Goal: Task Accomplishment & Management: Use online tool/utility

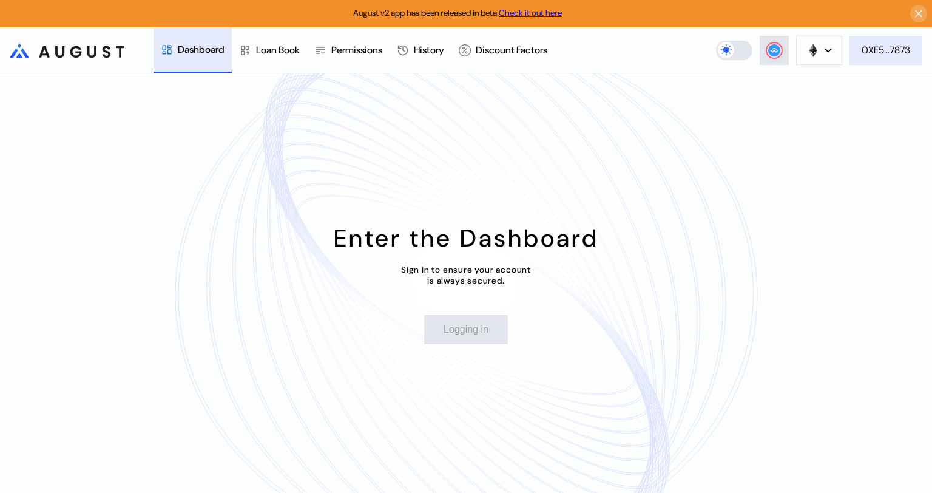
click at [869, 54] on div "0XF5...7873" at bounding box center [886, 50] width 49 height 13
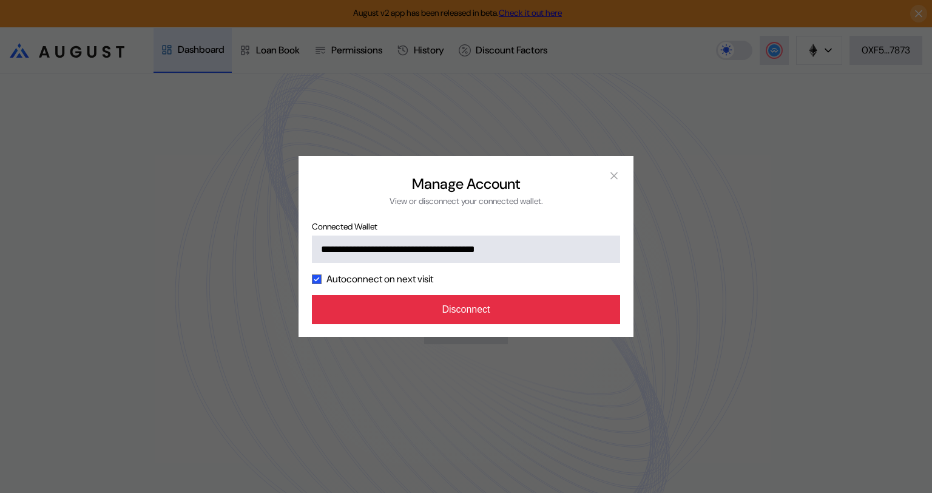
click at [485, 306] on button "Disconnect" at bounding box center [466, 309] width 308 height 29
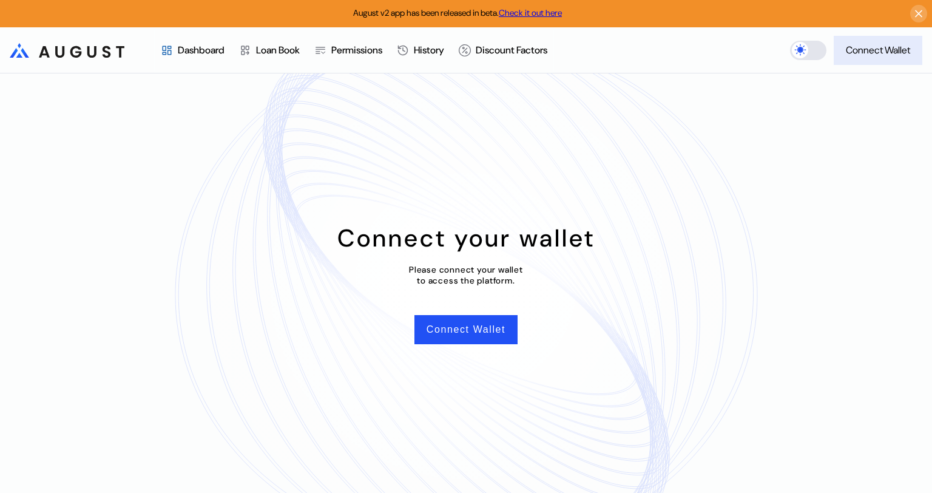
click at [872, 58] on button "Connect Wallet" at bounding box center [878, 50] width 89 height 29
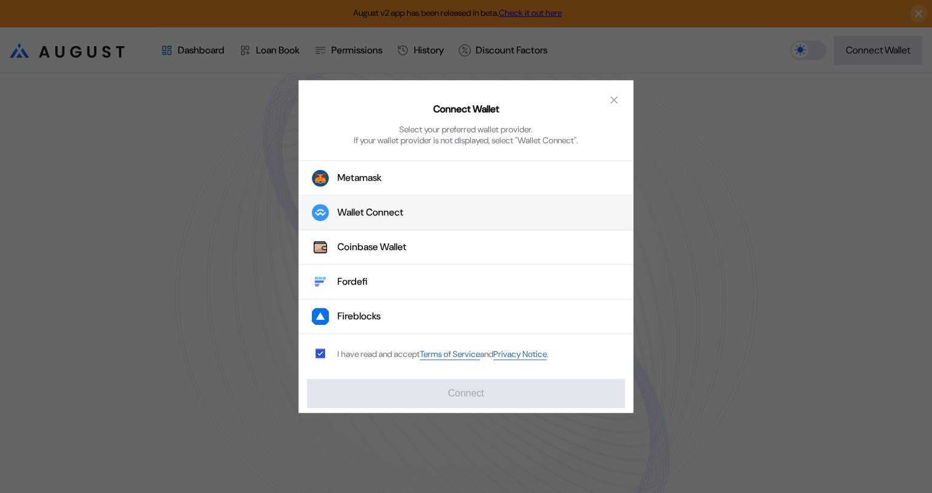
click at [448, 212] on button "Wallet Connect" at bounding box center [466, 212] width 335 height 35
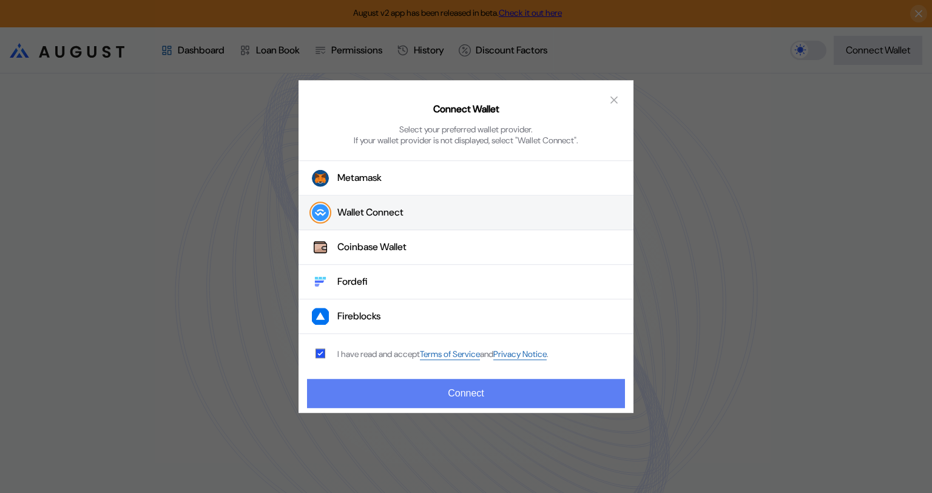
click at [510, 394] on button "Connect" at bounding box center [466, 393] width 318 height 29
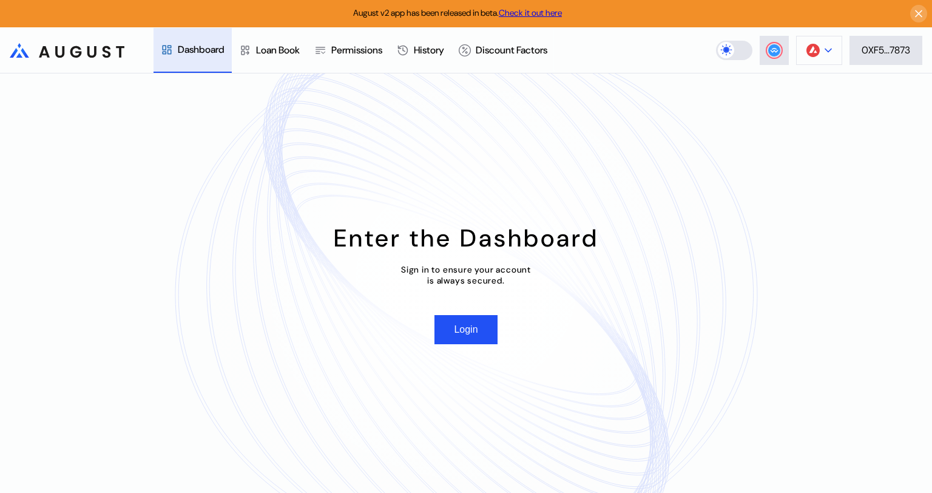
click at [831, 51] on button at bounding box center [819, 50] width 46 height 29
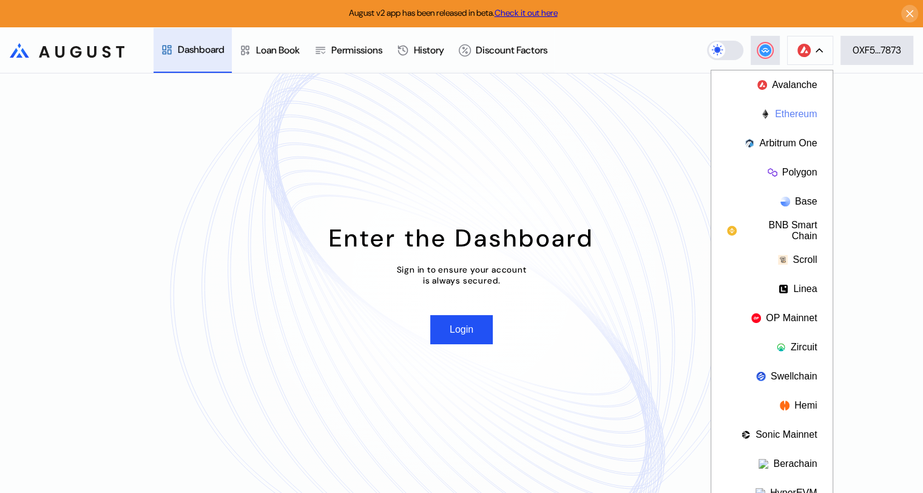
click at [780, 117] on button "Ethereum" at bounding box center [771, 114] width 121 height 29
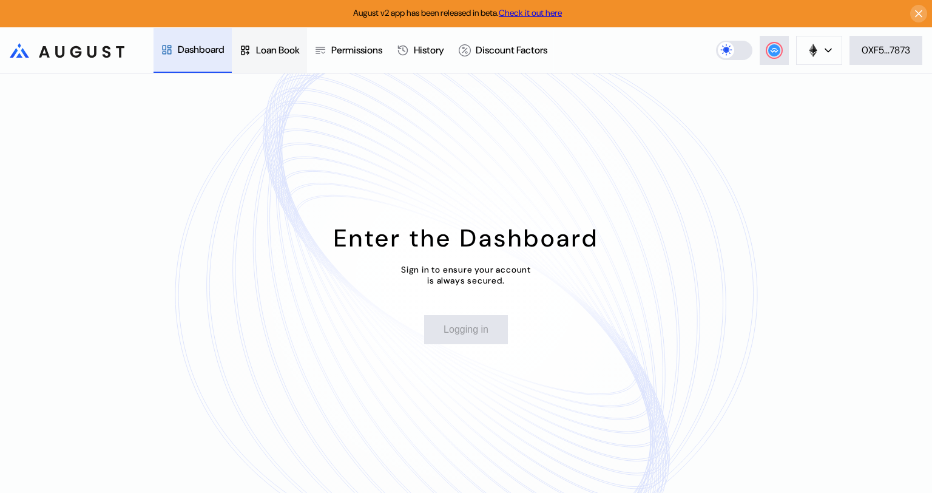
click at [274, 53] on div "Loan Book" at bounding box center [278, 50] width 44 height 13
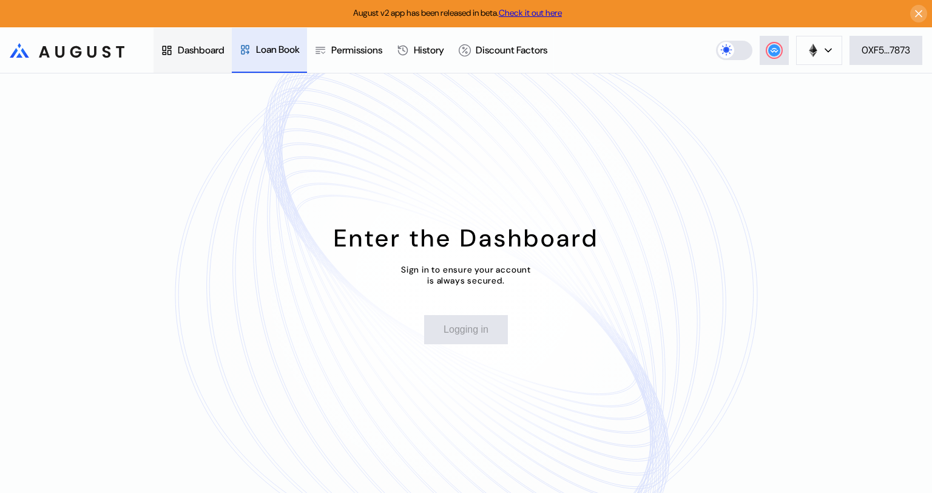
click at [195, 55] on div "Dashboard" at bounding box center [201, 50] width 47 height 13
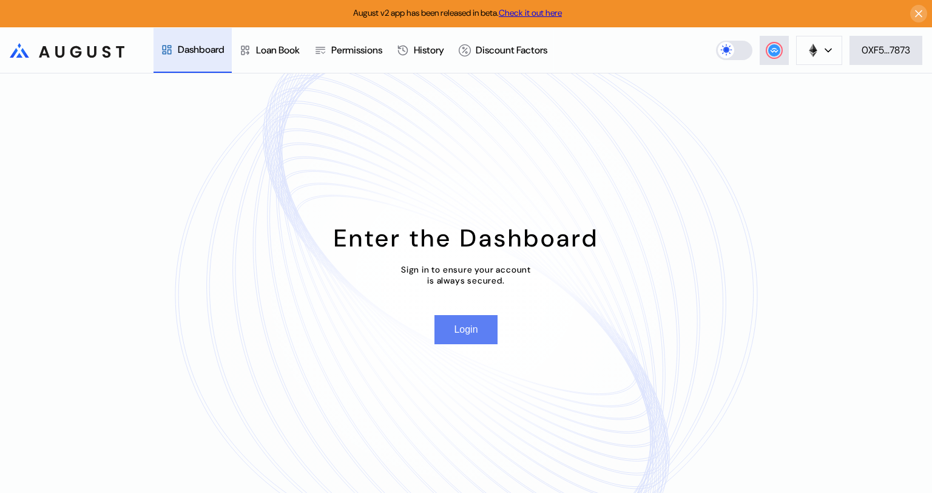
click at [475, 336] on button "Login" at bounding box center [465, 329] width 63 height 29
click at [480, 328] on button "Login" at bounding box center [465, 329] width 63 height 29
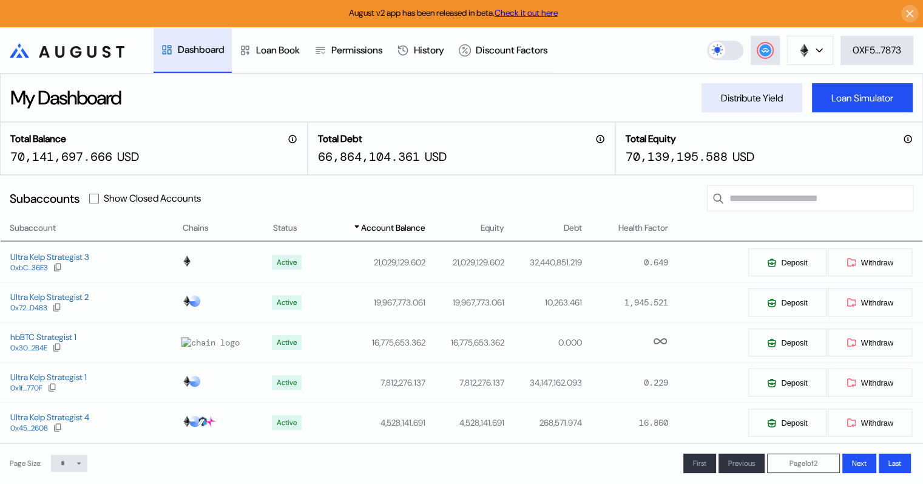
click at [747, 100] on div "Distribute Yield" at bounding box center [752, 98] width 62 height 13
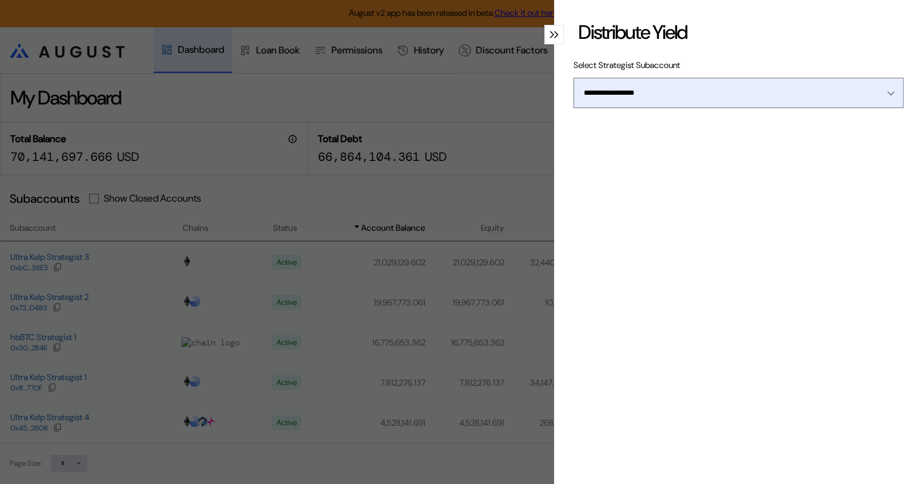
click at [888, 93] on icon "Open menu" at bounding box center [891, 93] width 6 height 3
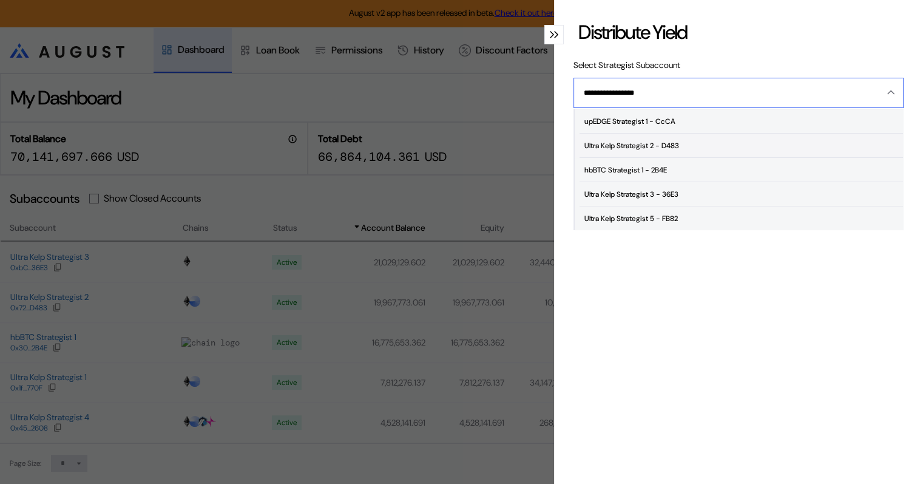
click at [651, 143] on div "Ultra Kelp Strategist 2 - D483" at bounding box center [631, 145] width 95 height 8
type input "**********"
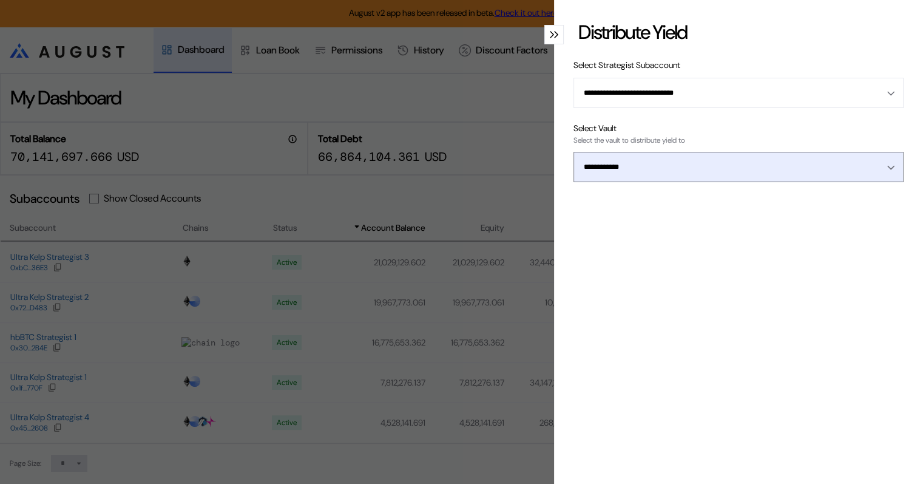
click at [887, 169] on icon "Open menu" at bounding box center [890, 167] width 7 height 5
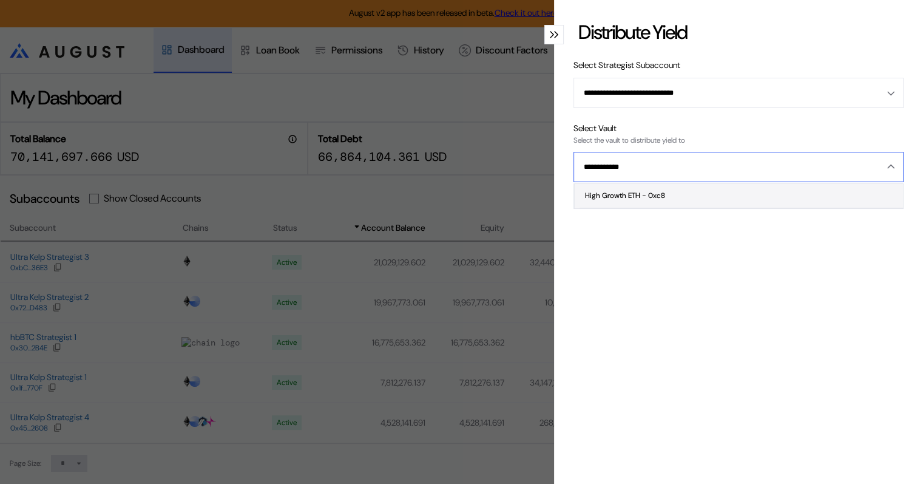
click at [709, 190] on span "High Growth ETH - 0xc8" at bounding box center [741, 196] width 323 height 24
type input "**********"
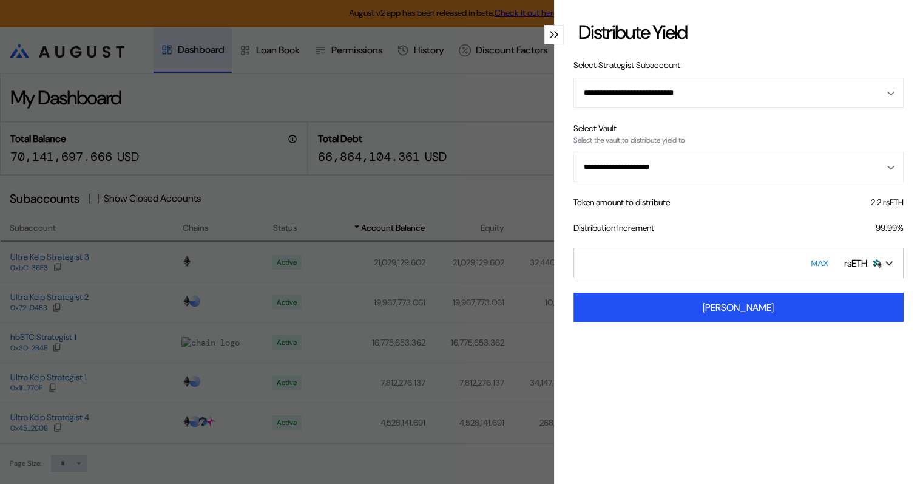
click at [550, 33] on icon "modal" at bounding box center [552, 34] width 4 height 7
